Goal: Navigation & Orientation: Find specific page/section

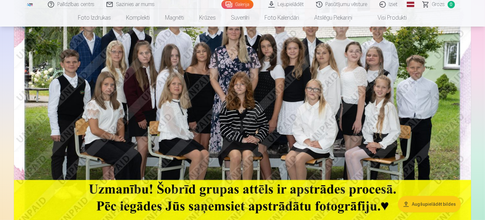
scroll to position [222, 0]
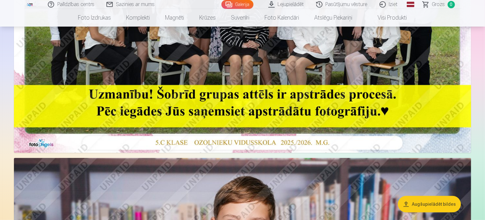
click at [389, 20] on link "Visi produkti" at bounding box center [387, 18] width 54 height 18
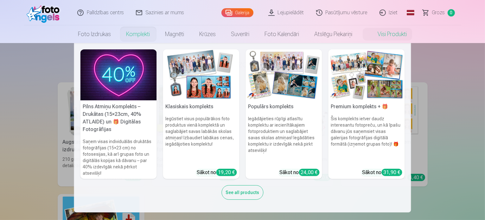
click at [133, 38] on link "Komplekti" at bounding box center [138, 34] width 39 height 18
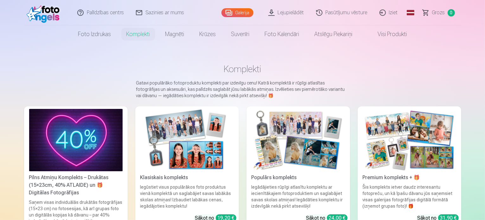
click at [186, 61] on main "Komplekti Gatavi populārāko fotoproduktu komplekti par izdevīgu cenu! Katrā kom…" at bounding box center [242, 146] width 437 height 207
click at [247, 16] on link "Galerija" at bounding box center [237, 12] width 32 height 9
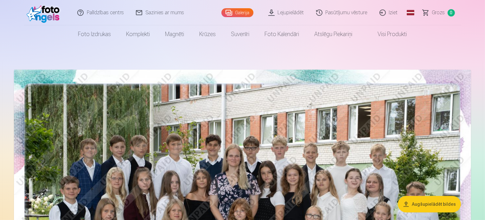
click at [389, 11] on link "Iziet" at bounding box center [389, 12] width 30 height 25
